Goal: Use online tool/utility

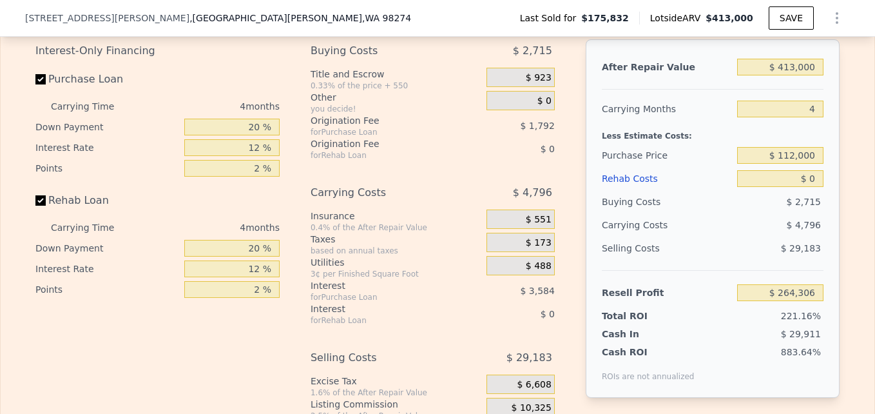
scroll to position [1951, 0]
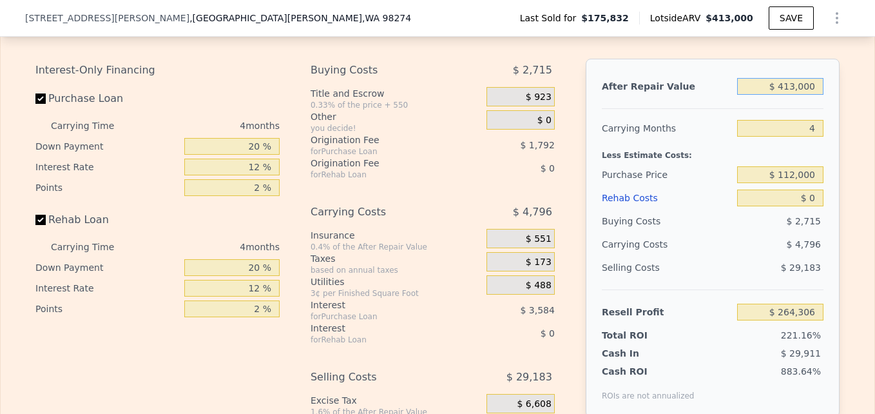
click at [791, 95] on input "$ 413,000" at bounding box center [780, 86] width 86 height 17
click at [795, 95] on input "$ 413,000" at bounding box center [780, 86] width 86 height 17
click at [792, 95] on input "$ 413,000" at bounding box center [780, 86] width 86 height 17
type input "$ 41,000"
type input "-$ 81,408"
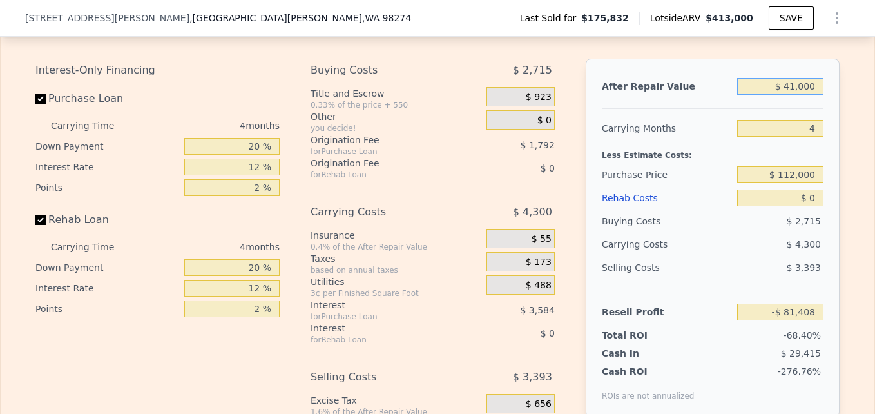
type input "$ 4,000"
type input "-$ 115,792"
type input "$ 000"
type input "-$ 119,510"
type input "$ 350,000"
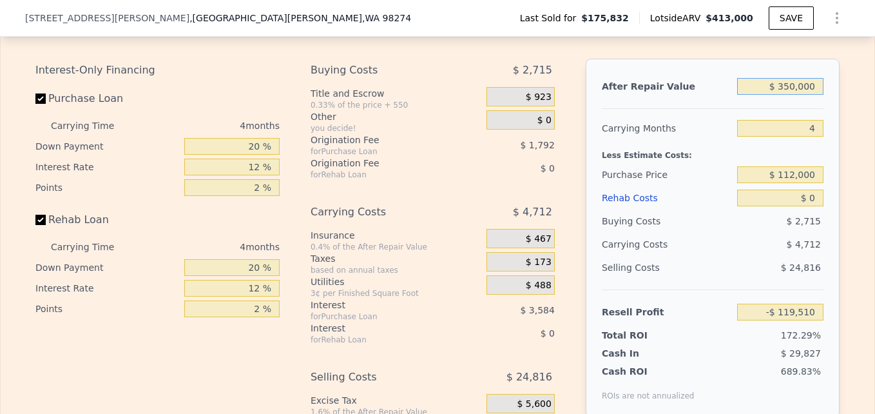
type input "$ 205,757"
type input "$ 350,000"
click at [811, 137] on input "4" at bounding box center [780, 128] width 86 height 17
drag, startPoint x: 811, startPoint y: 141, endPoint x: 758, endPoint y: 128, distance: 53.9
click at [758, 128] on div at bounding box center [780, 128] width 86 height 23
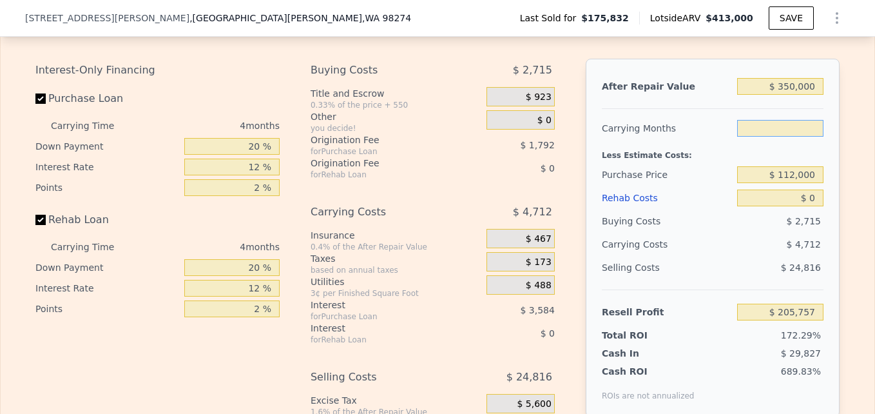
type input "6"
type input "$ 203,400"
type input "6"
click at [792, 183] on input "$ 112,000" at bounding box center [780, 174] width 86 height 17
click at [813, 206] on input "$ 0" at bounding box center [780, 197] width 86 height 17
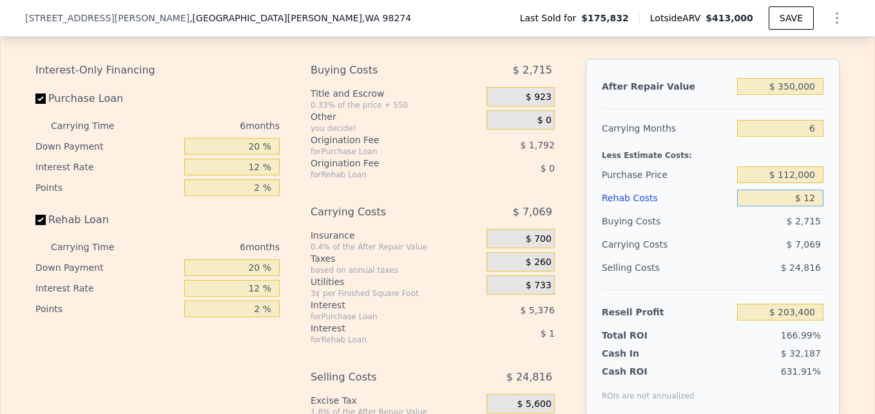
type input "$ 125"
type input "$ 203,267"
type input "$ 125,000"
type input "$ 70,400"
type input "$ 125,000"
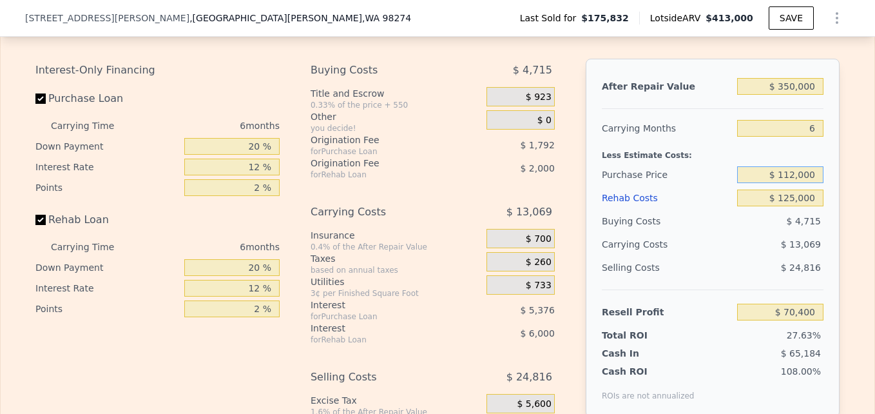
click at [793, 183] on input "$ 112,000" at bounding box center [780, 174] width 86 height 17
type input "$ 190,000"
click at [726, 233] on div "Buying Costs" at bounding box center [667, 220] width 130 height 23
type input "-$ 12,852"
click at [726, 233] on div "Buying Costs" at bounding box center [667, 220] width 130 height 23
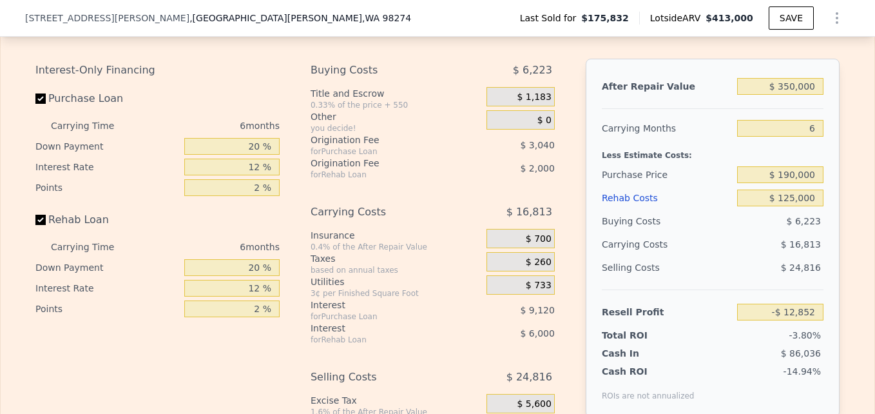
click at [726, 233] on div "Buying Costs" at bounding box center [667, 220] width 130 height 23
